Goal: Task Accomplishment & Management: Use online tool/utility

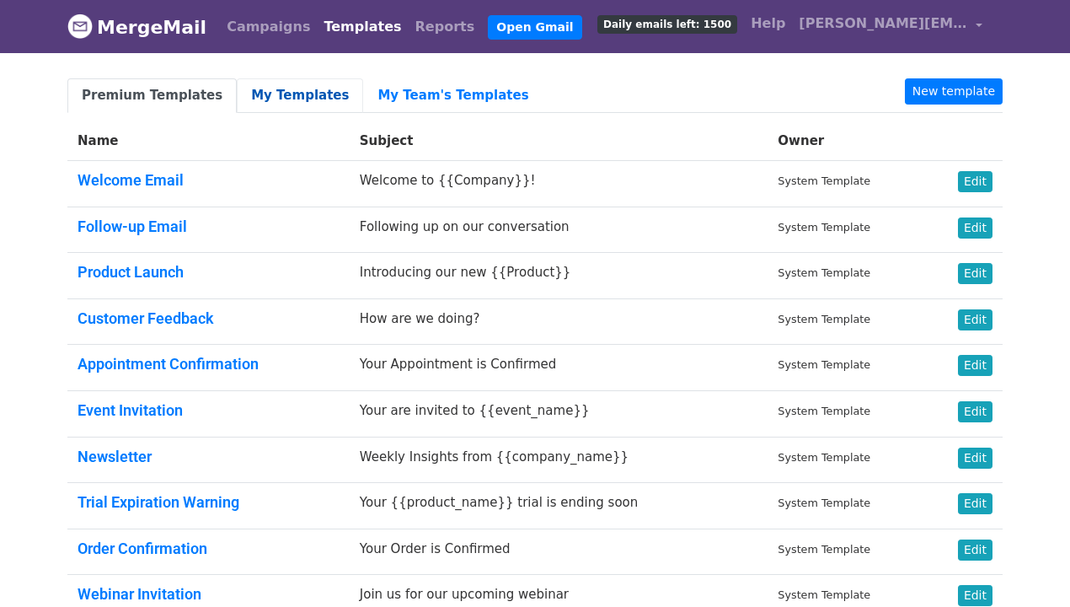
click at [283, 95] on link "My Templates" at bounding box center [300, 95] width 126 height 35
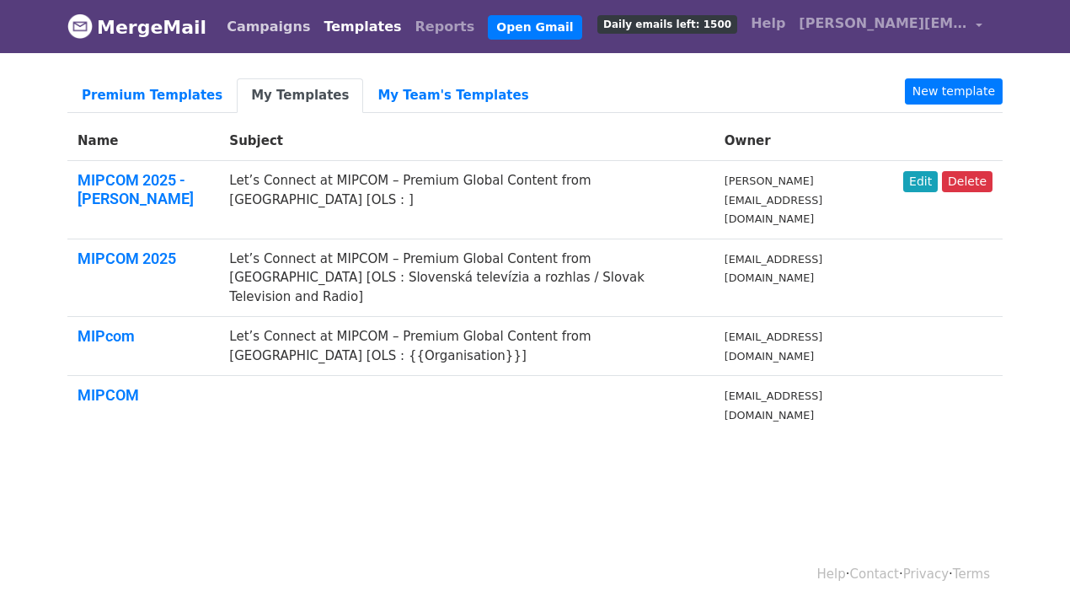
click at [262, 33] on link "Campaigns" at bounding box center [268, 27] width 97 height 34
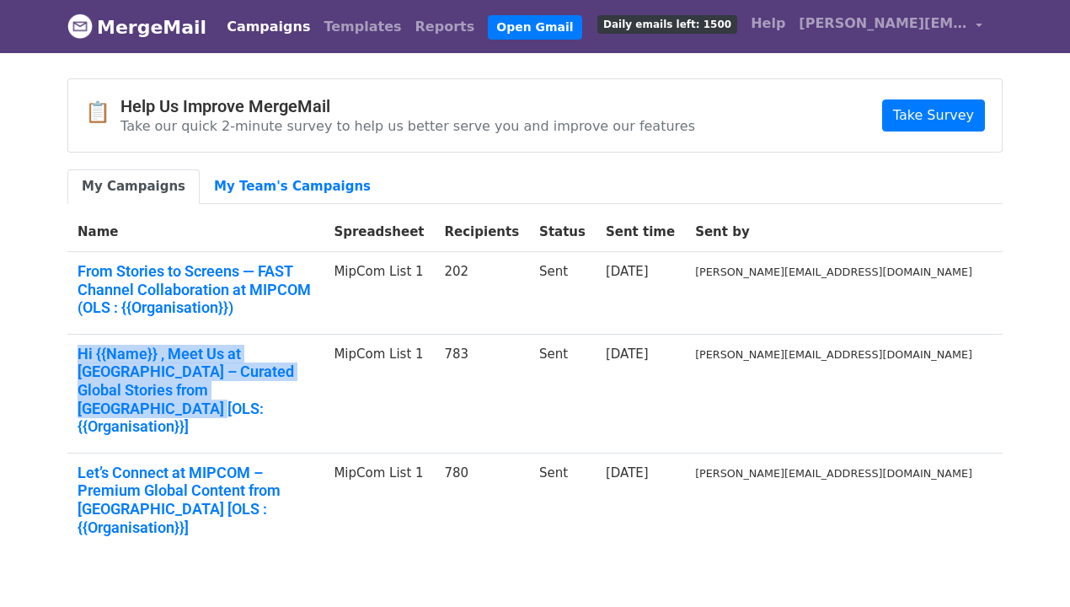
drag, startPoint x: 319, startPoint y: 362, endPoint x: 68, endPoint y: 339, distance: 252.2
click at [68, 339] on td "Hi {{Name}} , Meet Us at Cannes – Curated Global Stories from India [OLS: {{Org…" at bounding box center [195, 393] width 256 height 119
copy link "Hi {{Name}} , Meet Us at Cannes – Curated Global Stories from India [OLS: {{Org…"
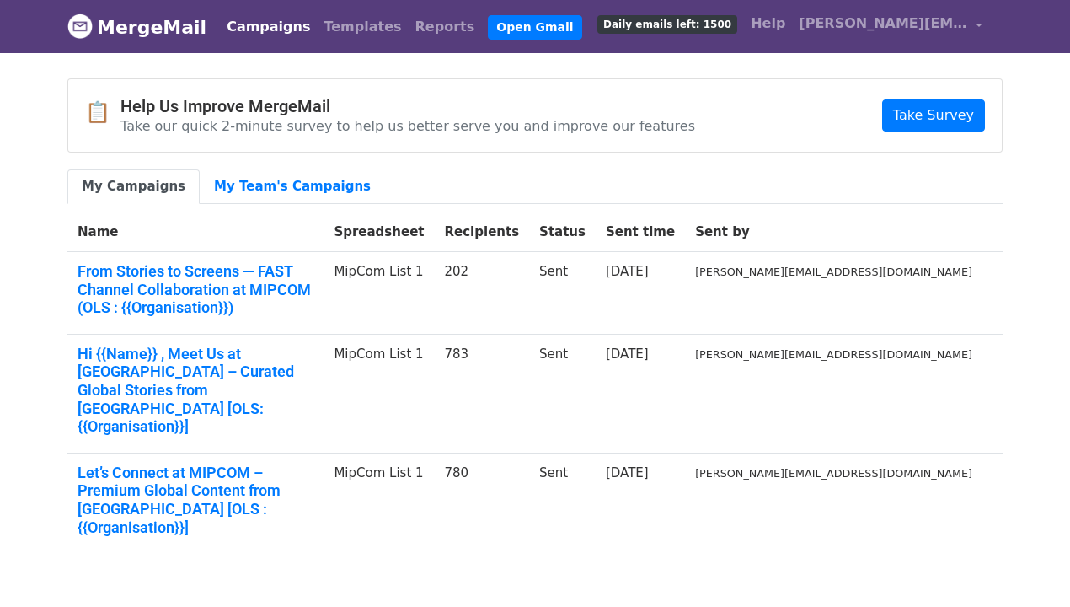
click at [35, 373] on body "MergeMail Campaigns Templates Reports Open Gmail Daily emails left: 1500 Help s…" at bounding box center [535, 317] width 1070 height 634
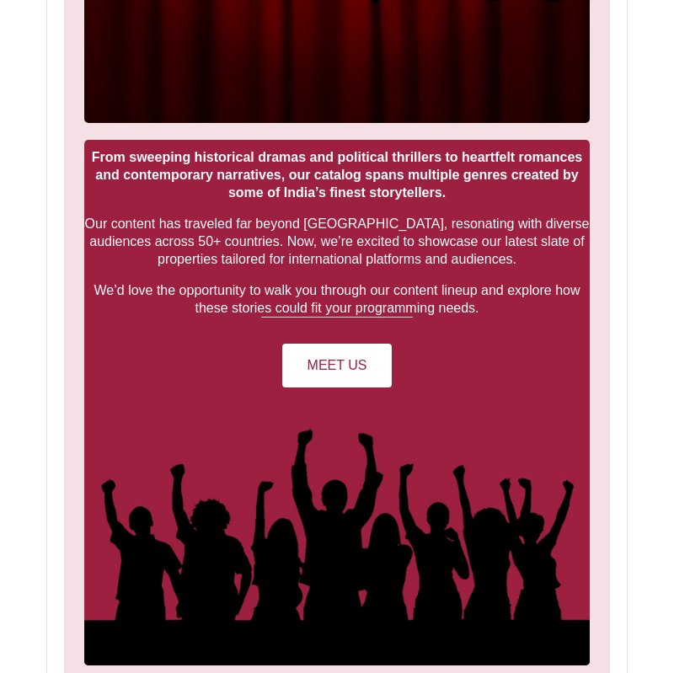
scroll to position [3304, 0]
